Goal: Use online tool/utility

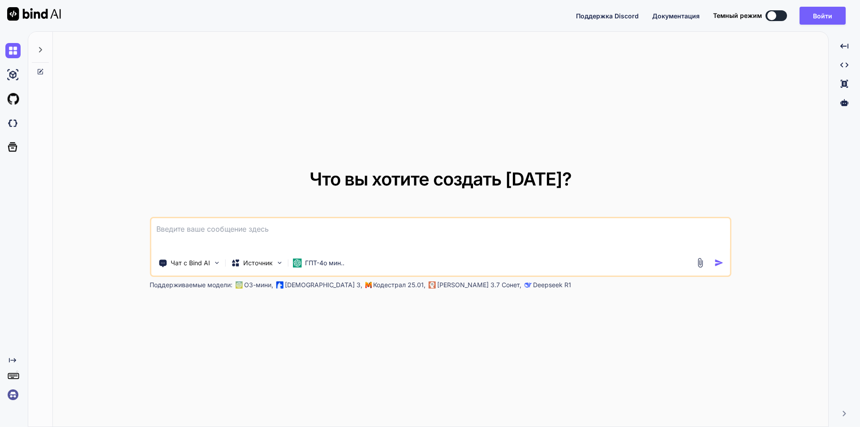
click at [374, 81] on div "Что вы хотите создать сегодня? Чат с Bind AI Источник ГПТ-4о мин.. Поддерживаем…" at bounding box center [440, 229] width 775 height 395
click at [782, 14] on button at bounding box center [775, 15] width 21 height 11
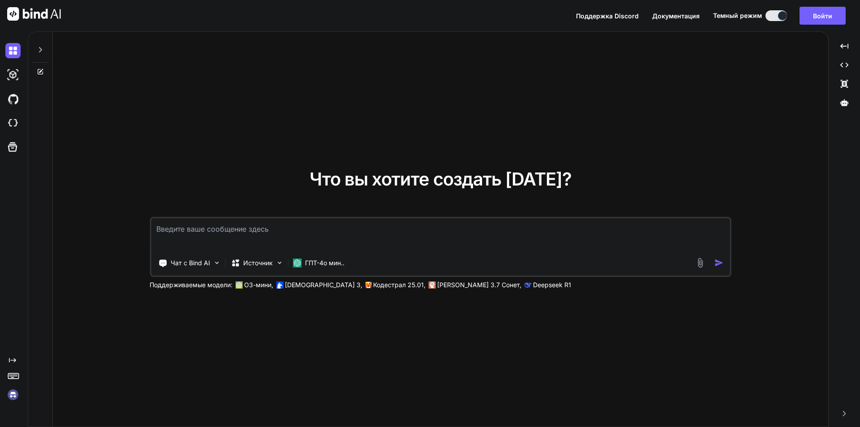
click at [676, 18] on font "Документация" at bounding box center [675, 16] width 47 height 8
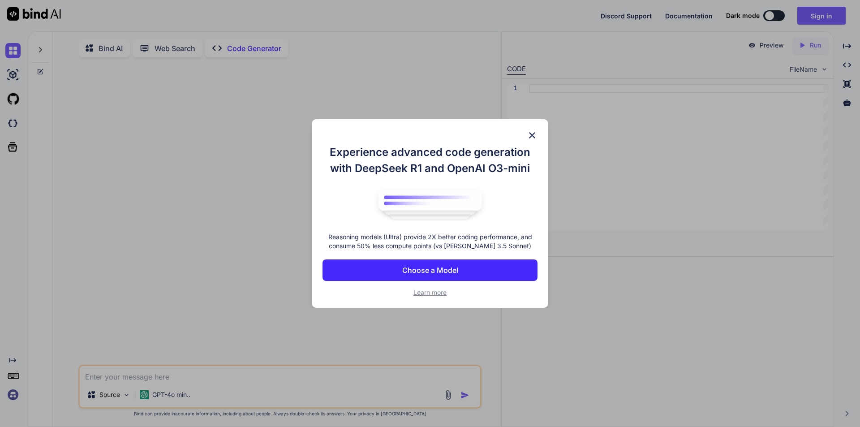
click at [470, 276] on button "Choose a Model" at bounding box center [429, 269] width 215 height 21
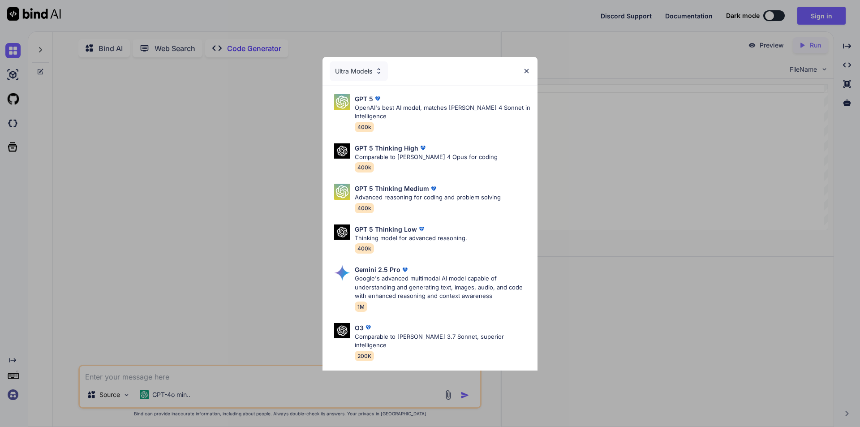
click at [529, 69] on img at bounding box center [527, 71] width 8 height 8
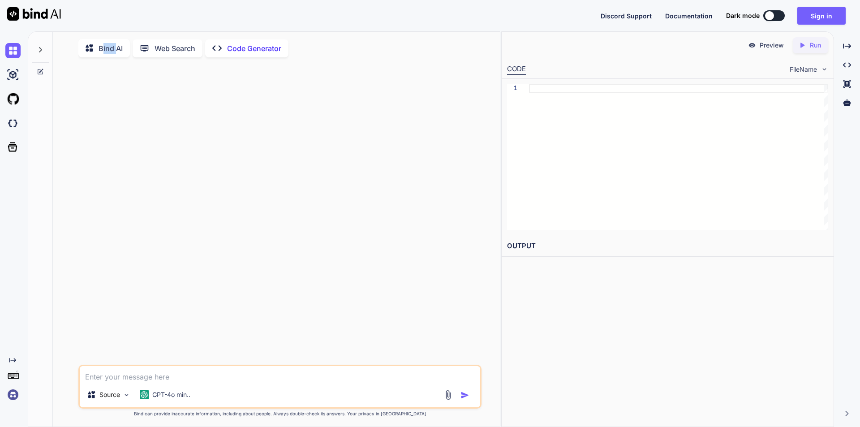
drag, startPoint x: 104, startPoint y: 45, endPoint x: 118, endPoint y: 50, distance: 14.2
click at [118, 49] on p "Bind AI" at bounding box center [111, 48] width 24 height 11
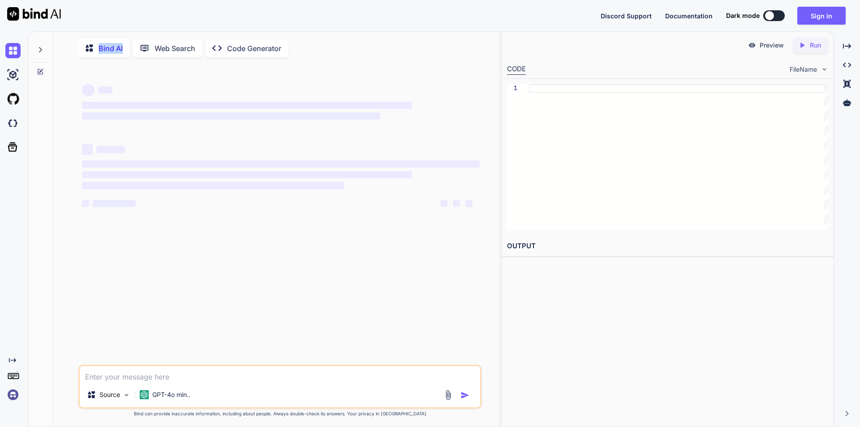
drag, startPoint x: 99, startPoint y: 47, endPoint x: 126, endPoint y: 48, distance: 27.4
click at [126, 48] on div "Bind AI" at bounding box center [104, 48] width 52 height 18
copy p "Bind AI"
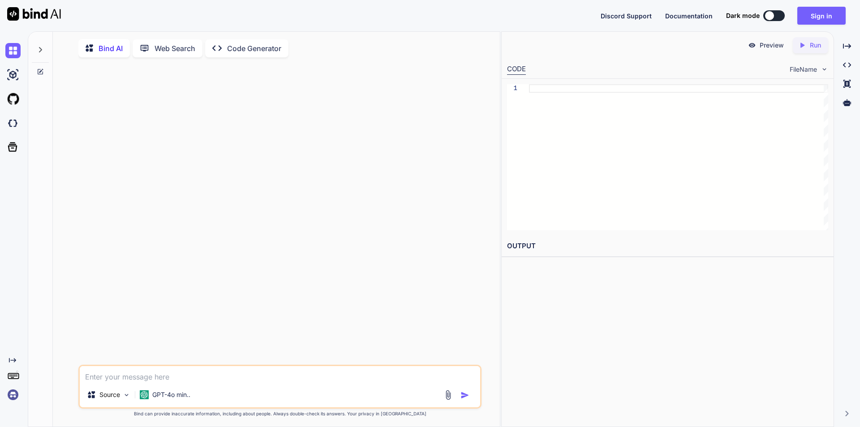
click at [244, 49] on p "Code Generator" at bounding box center [254, 48] width 54 height 11
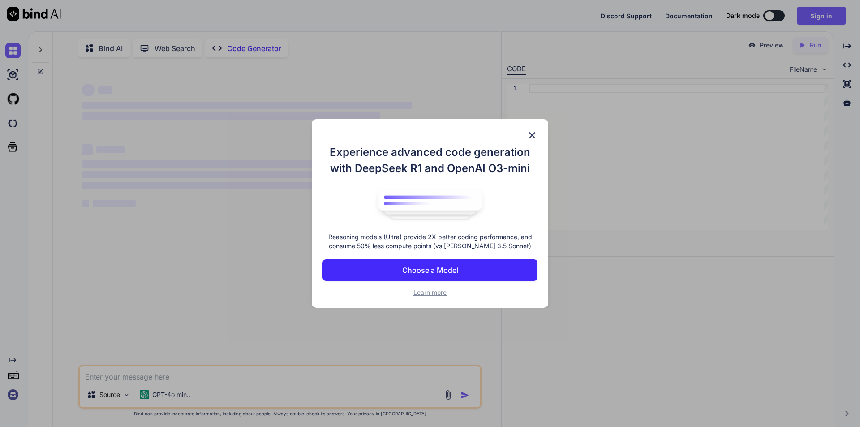
type textarea "x"
click at [531, 136] on img at bounding box center [532, 135] width 11 height 11
